Goal: Information Seeking & Learning: Learn about a topic

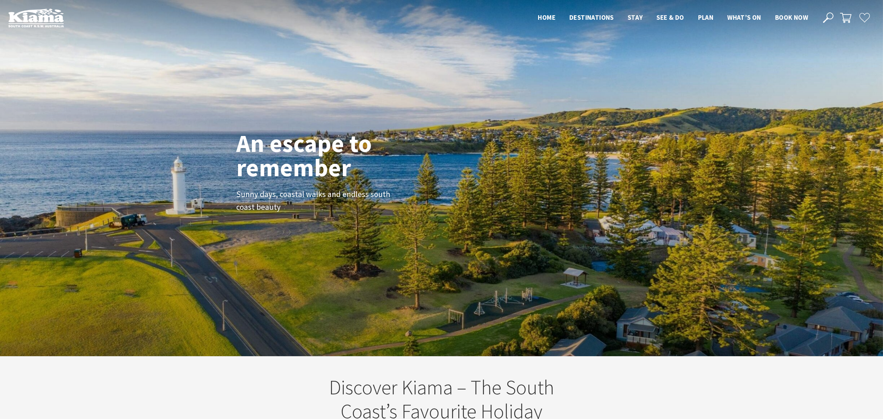
scroll to position [3, 3]
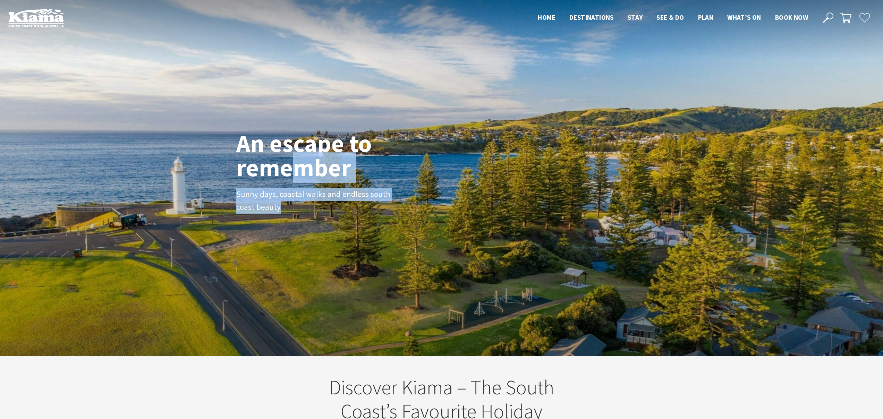
drag, startPoint x: 309, startPoint y: 236, endPoint x: 288, endPoint y: 169, distance: 69.9
click at [288, 169] on div "An escape to remember Sunny days, coastal walks and endless south coast beauty" at bounding box center [441, 178] width 883 height 356
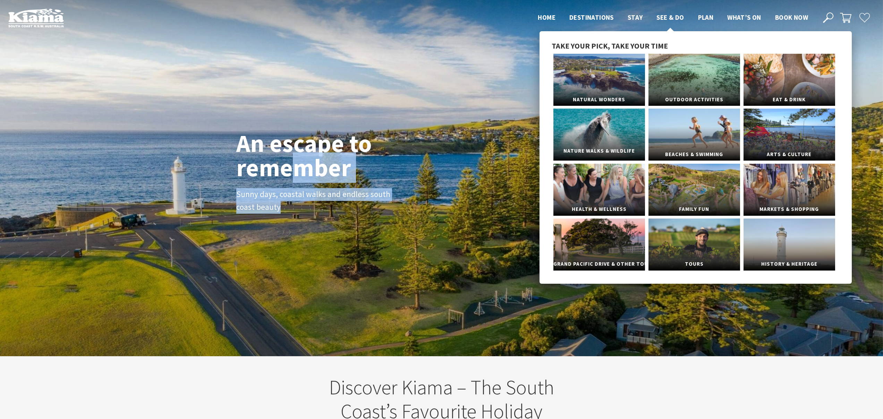
click at [598, 133] on link "Nature Walks & Wildlife" at bounding box center [599, 135] width 92 height 52
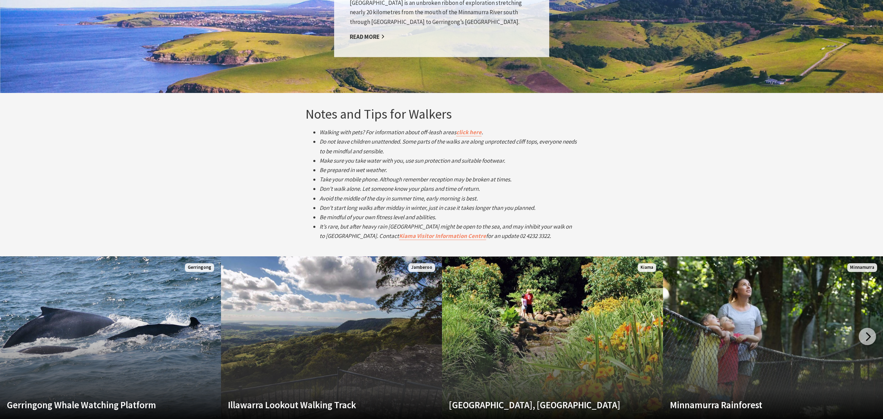
scroll to position [1233, 0]
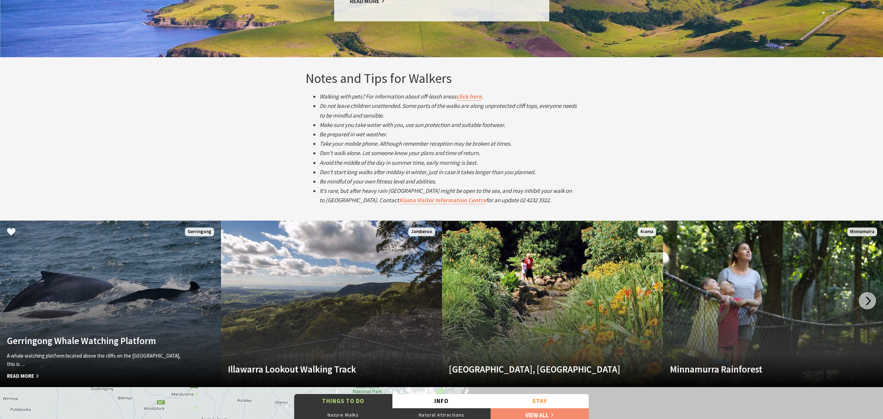
click at [114, 269] on link "Gerringong Whale Watching Platform A whale watching platform located above the …" at bounding box center [110, 304] width 221 height 167
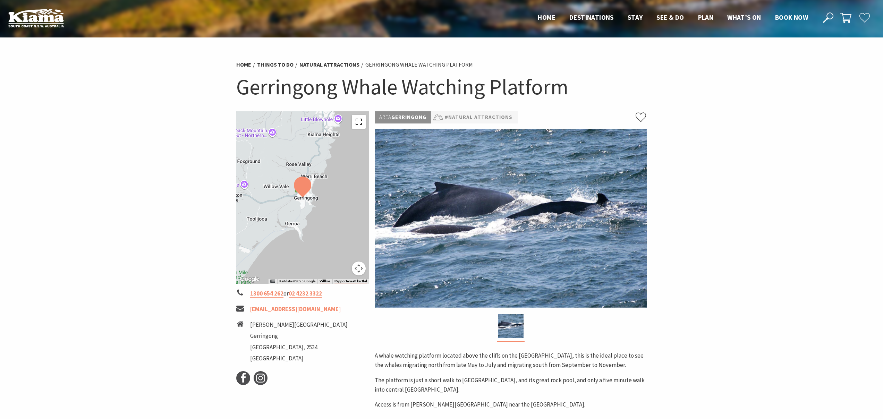
click at [359, 120] on button "Aktivera och inaktivera helskärmsvy" at bounding box center [359, 122] width 14 height 14
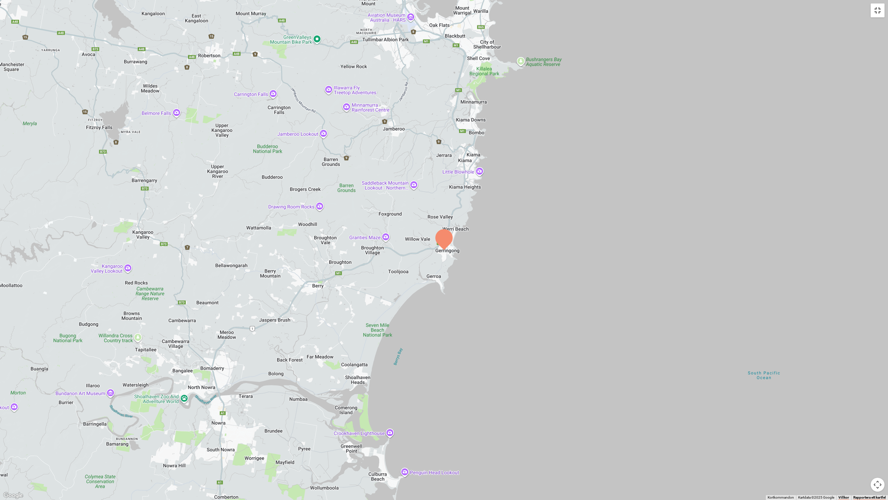
click at [879, 10] on button "Aktivera och inaktivera helskärmsvy" at bounding box center [878, 10] width 14 height 14
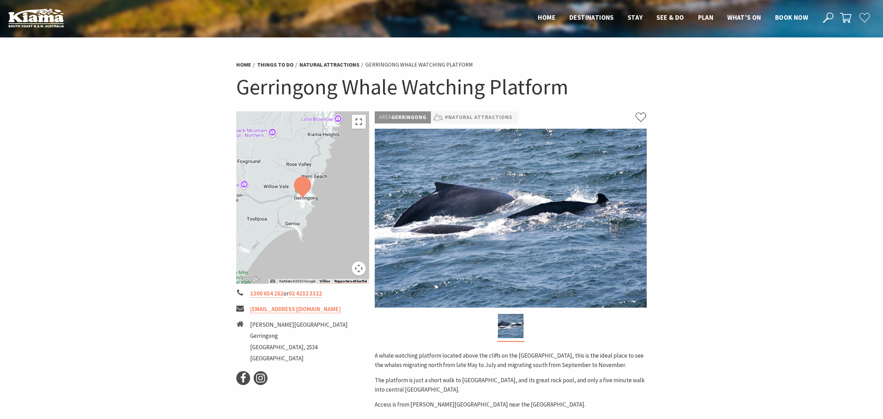
scroll to position [28, 0]
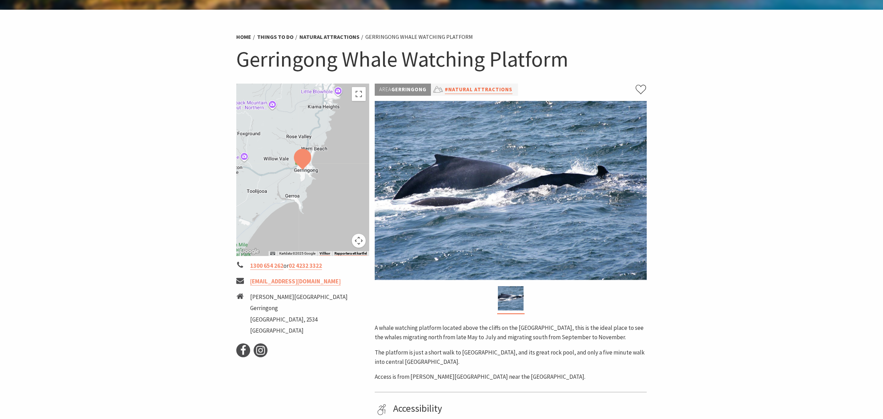
click at [477, 89] on link "#Natural Attractions" at bounding box center [479, 89] width 68 height 9
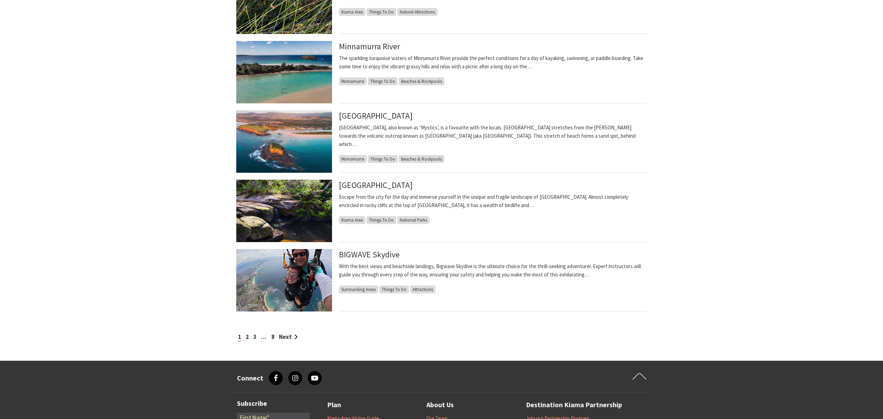
scroll to position [517, 0]
